Goal: Task Accomplishment & Management: Manage account settings

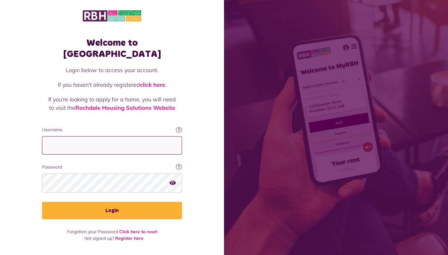
type input "**********"
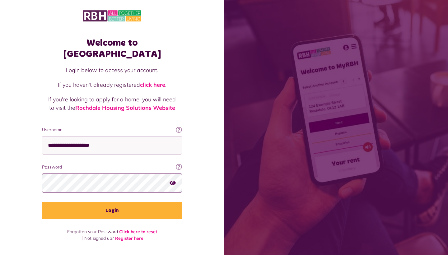
click at [112, 202] on button "Login" at bounding box center [112, 210] width 140 height 17
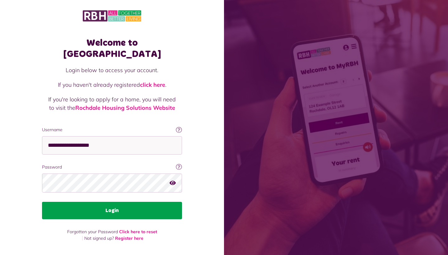
click at [122, 202] on button "Login" at bounding box center [112, 210] width 140 height 17
click at [112, 202] on button "Login" at bounding box center [112, 210] width 140 height 17
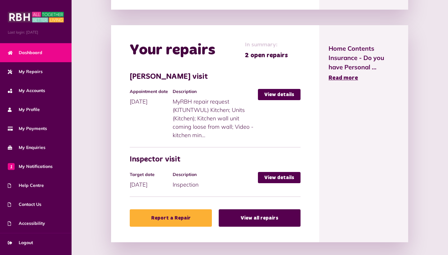
scroll to position [315, 0]
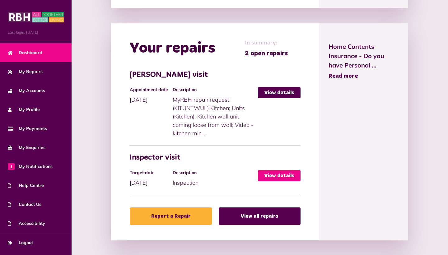
click at [273, 175] on link "View details" at bounding box center [279, 175] width 43 height 11
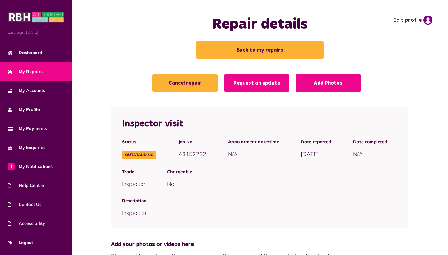
click at [275, 170] on span "Chargeable" at bounding box center [282, 172] width 230 height 7
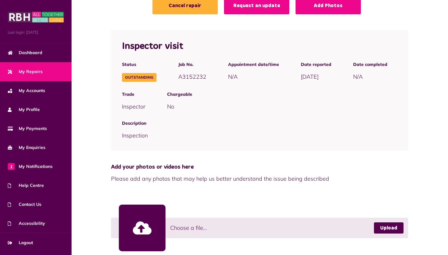
scroll to position [75, 0]
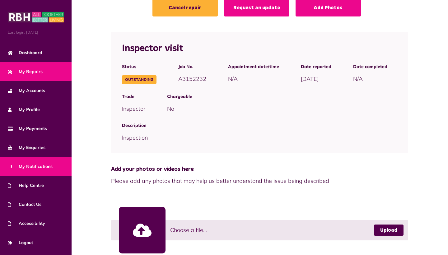
click at [19, 166] on span "1 My Notifications" at bounding box center [30, 166] width 45 height 7
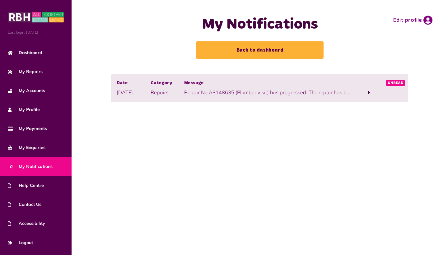
click at [367, 91] on span at bounding box center [369, 92] width 34 height 8
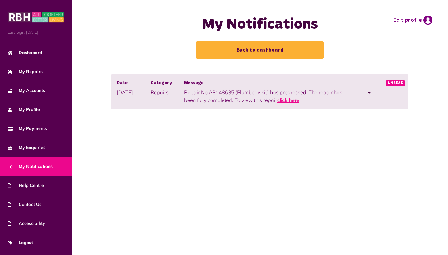
click at [277, 99] on link "click here" at bounding box center [288, 100] width 22 height 6
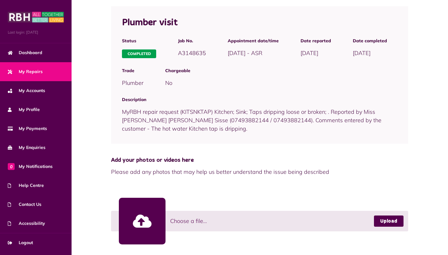
scroll to position [257, 0]
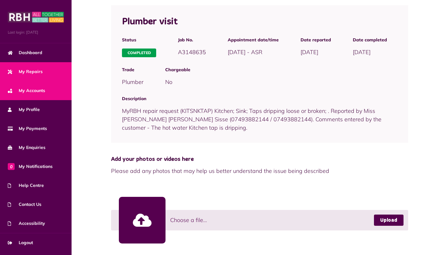
click at [40, 87] on link "My Accounts" at bounding box center [36, 90] width 72 height 19
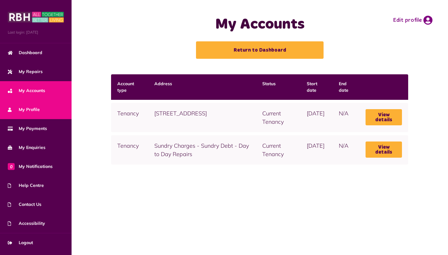
click at [20, 111] on span "My Profile" at bounding box center [24, 109] width 32 height 7
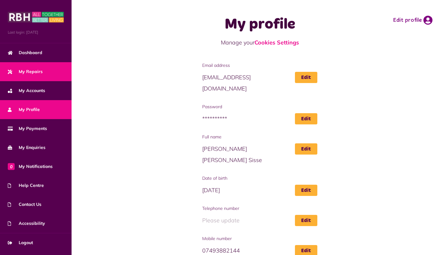
click at [32, 69] on span "My Repairs" at bounding box center [25, 71] width 35 height 7
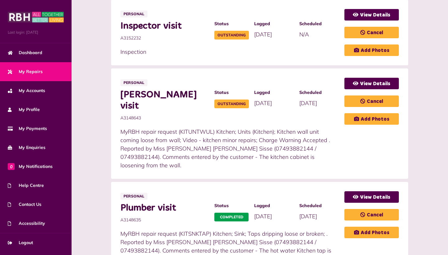
scroll to position [175, 0]
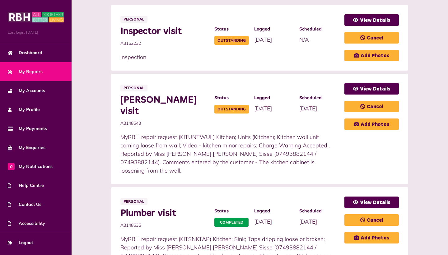
click at [304, 133] on p "MyRBH repair request (KITUNTWUL) Kitchen; Units (Kitchen); Kitchen wall unit co…" at bounding box center [229, 154] width 218 height 42
